Goal: Task Accomplishment & Management: Manage account settings

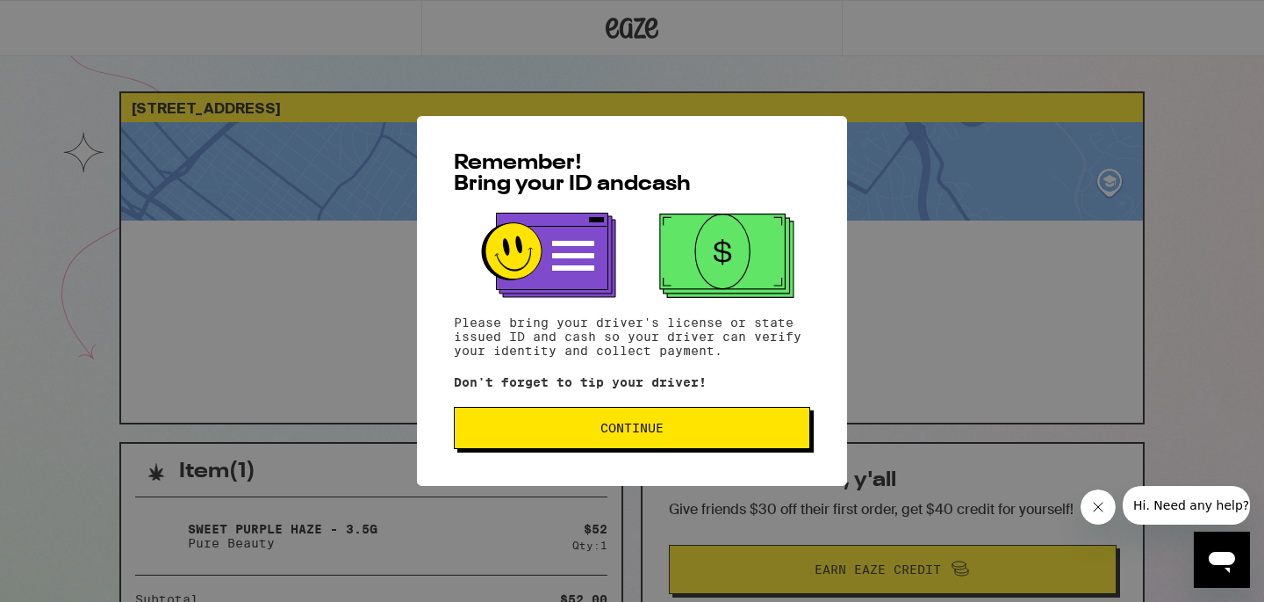
click at [1002, 249] on div "Remember! Bring your ID and cash Please bring your driver's license or state is…" at bounding box center [632, 301] width 1264 height 602
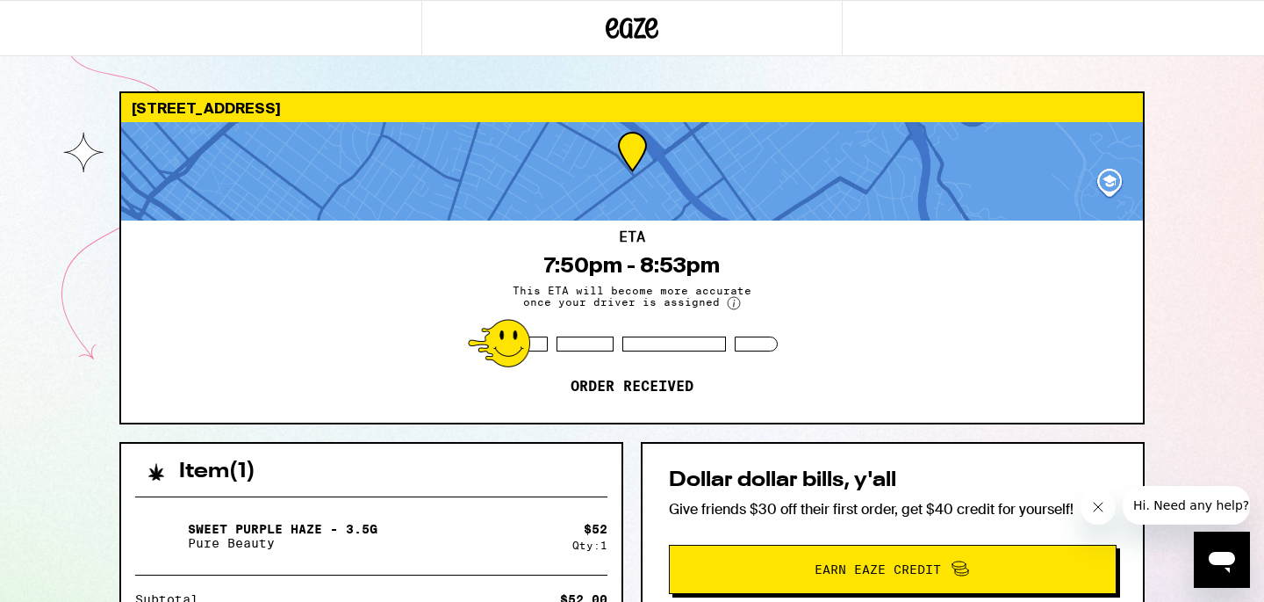
click at [970, 277] on div "ETA 7:50pm - 8:53pm This ETA will become more accurate once your driver is assi…" at bounding box center [632, 321] width 1022 height 202
click at [968, 335] on div "ETA 7:50pm - 8:53pm This ETA will become more accurate once your driver is assi…" at bounding box center [632, 321] width 1022 height 202
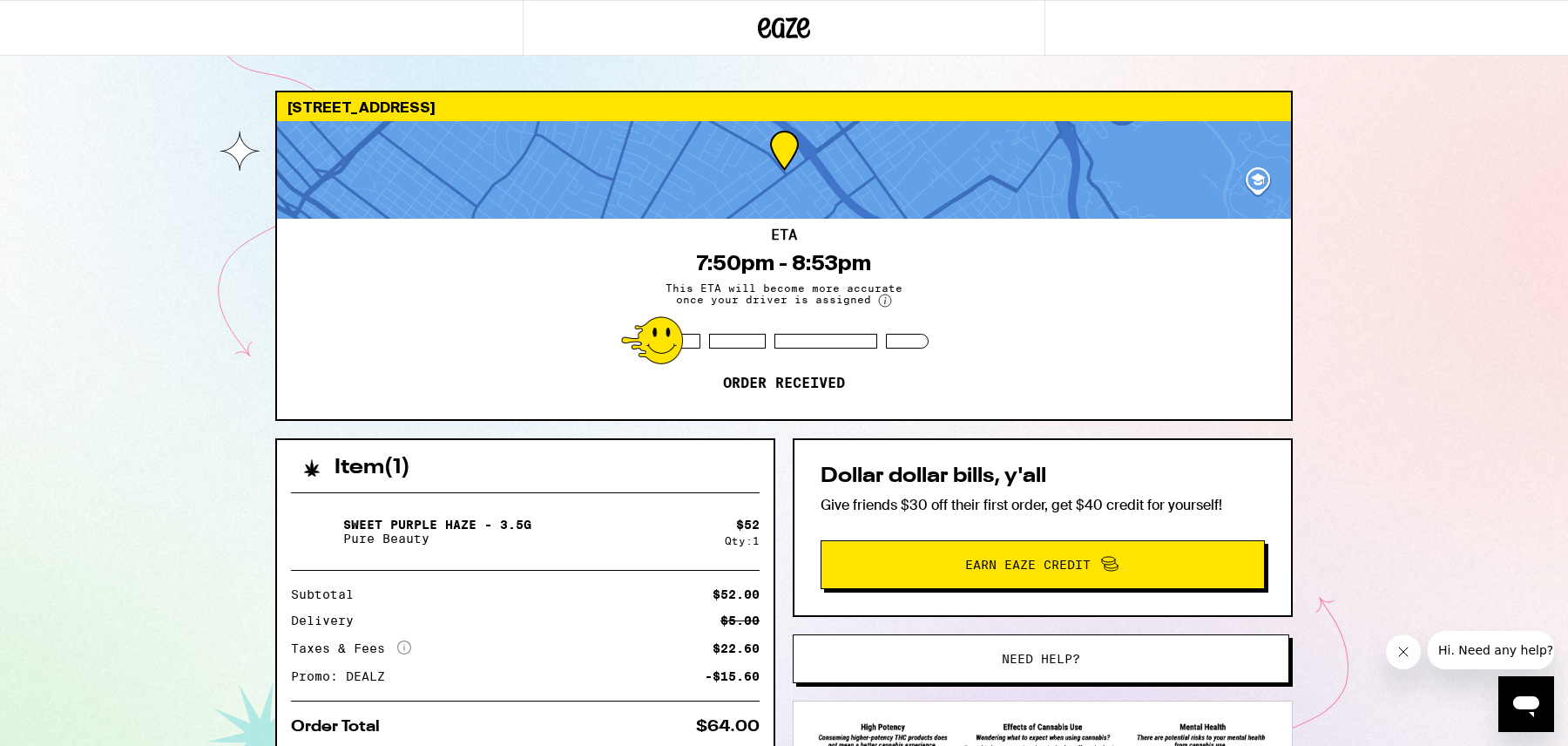
click at [1049, 596] on button "Need help?" at bounding box center [1040, 658] width 497 height 49
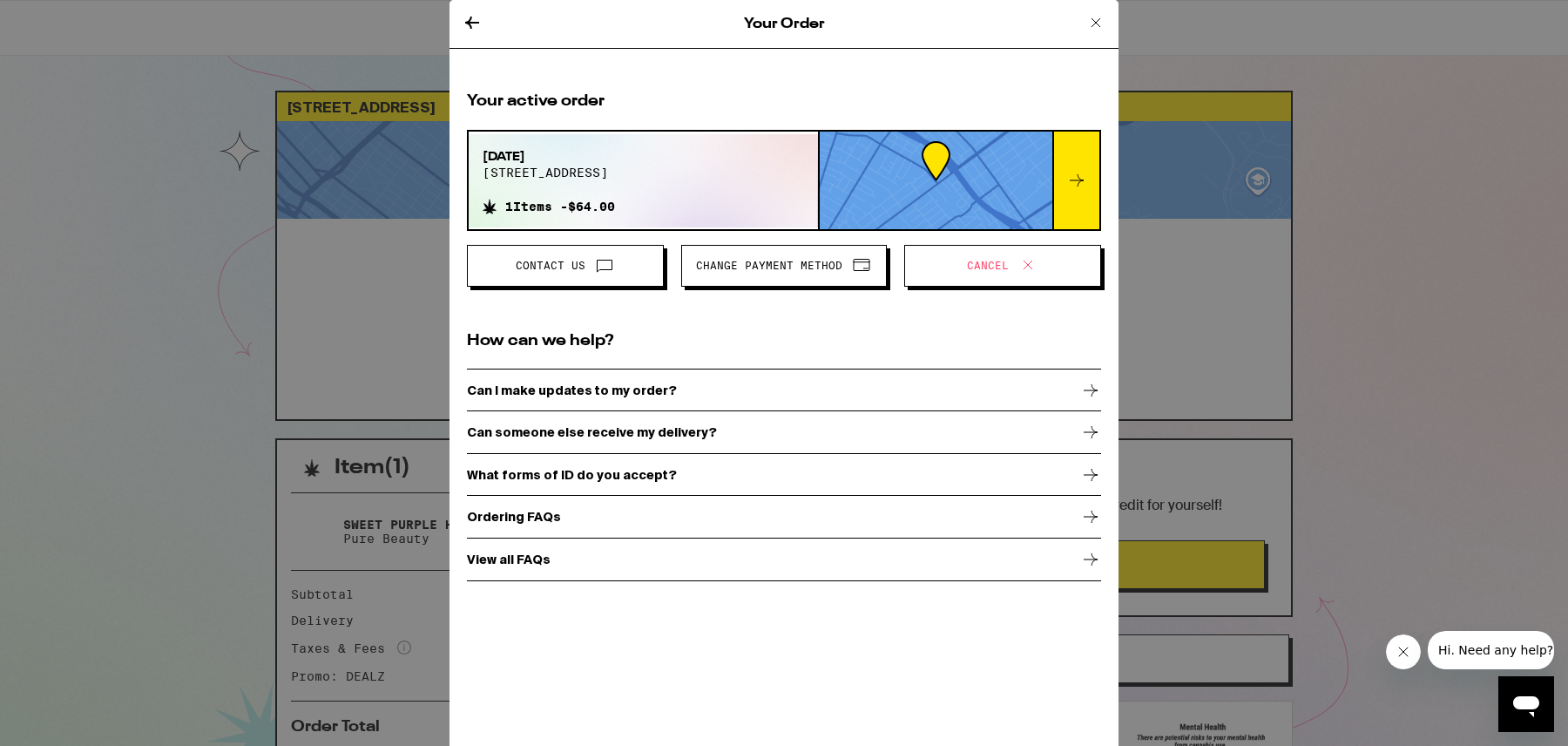
click at [958, 267] on span "Cancel" at bounding box center [1002, 265] width 168 height 23
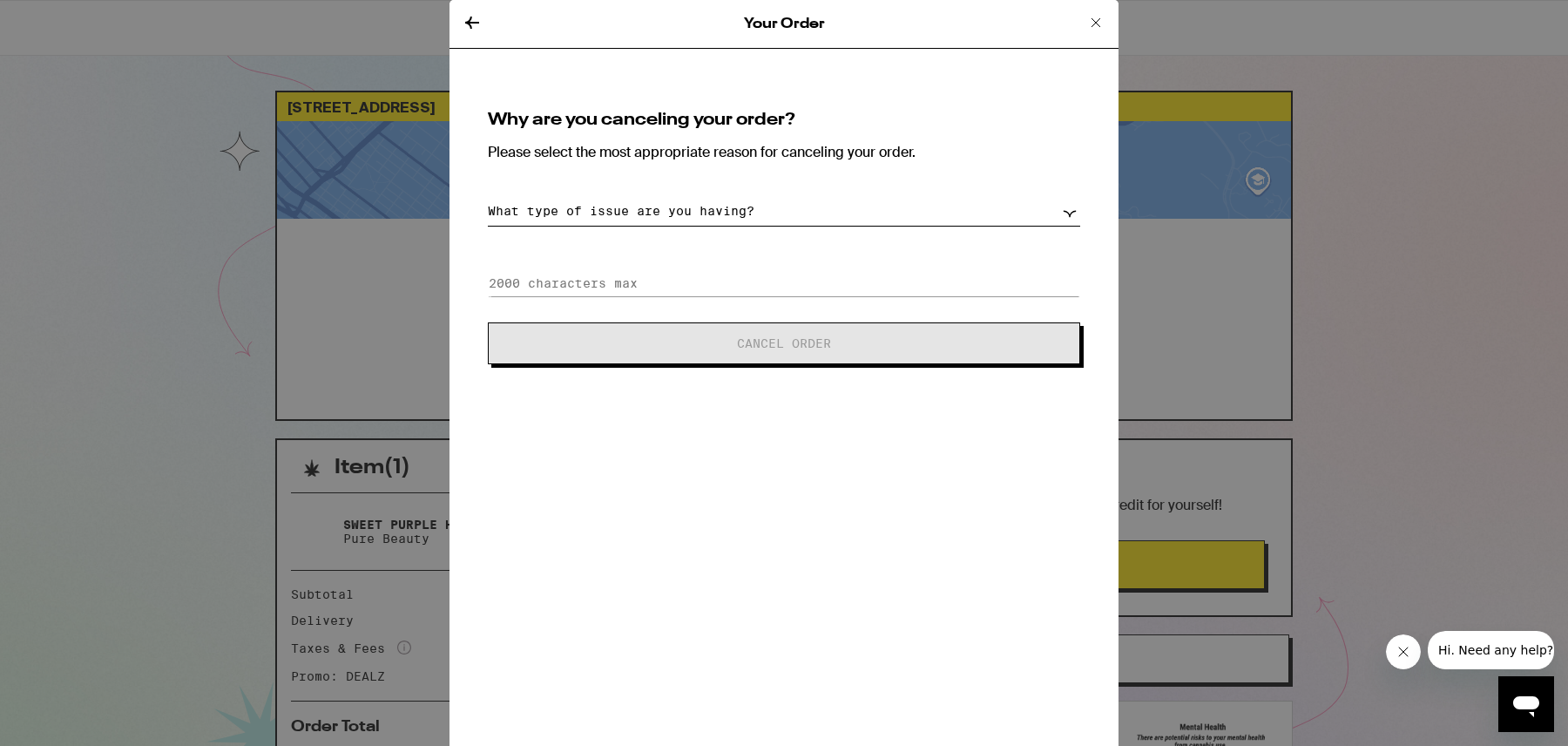
click at [817, 202] on select "What type of issue are you having? Order taking too long Order arriving too soo…" at bounding box center [784, 211] width 592 height 31
select select "long-eta"
click at [488, 196] on select "What type of issue are you having? Order taking too long Order arriving too soo…" at bounding box center [784, 211] width 592 height 31
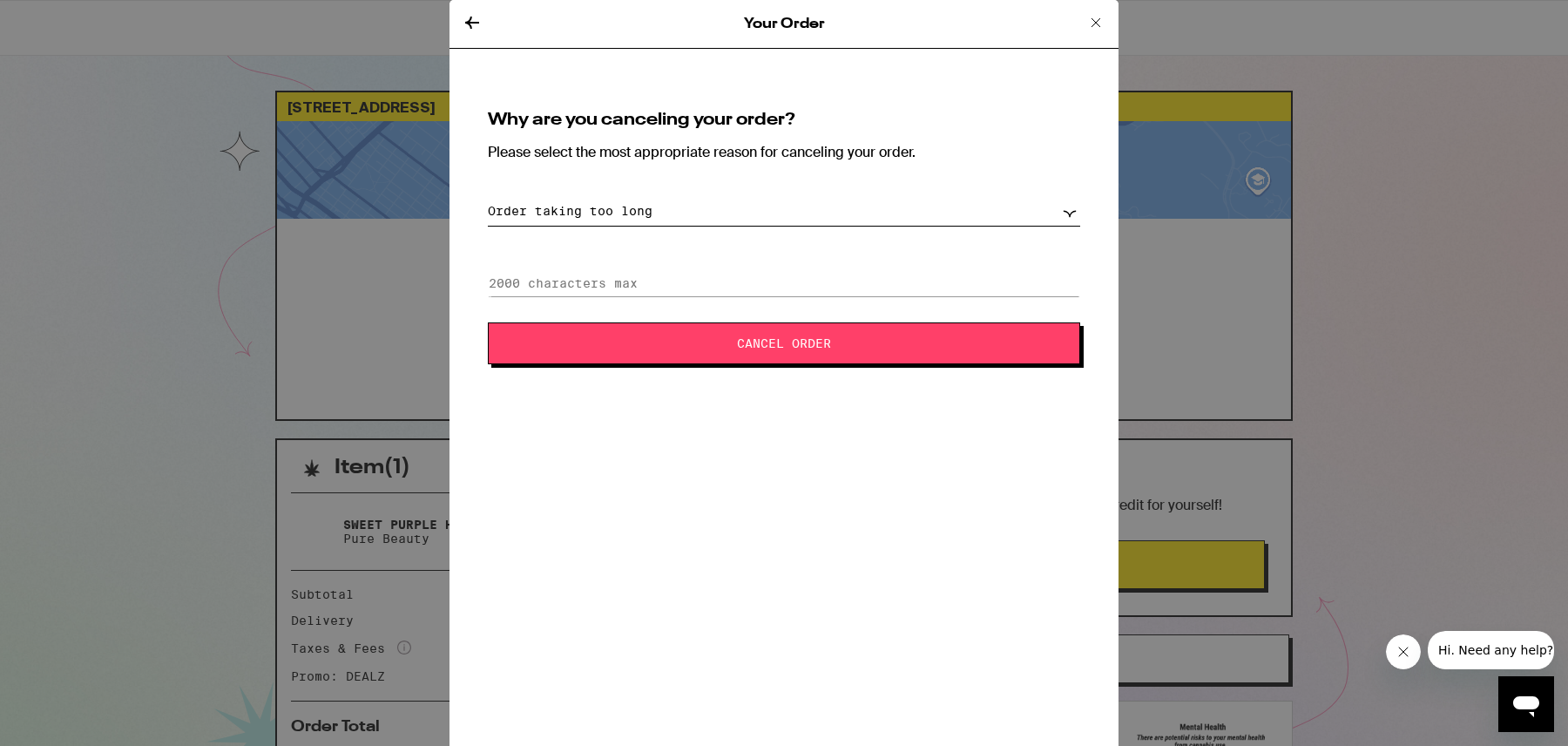
click at [734, 346] on span "Cancel Order" at bounding box center [784, 343] width 451 height 12
